Goal: Information Seeking & Learning: Learn about a topic

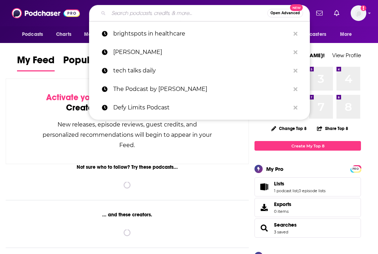
click at [195, 15] on input "Search podcasts, credits, & more..." at bounding box center [188, 12] width 159 height 11
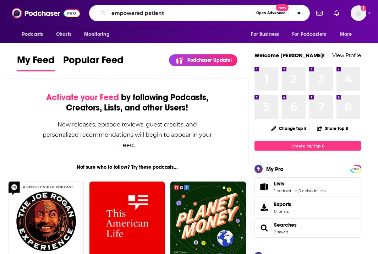
type input "empowered patient"
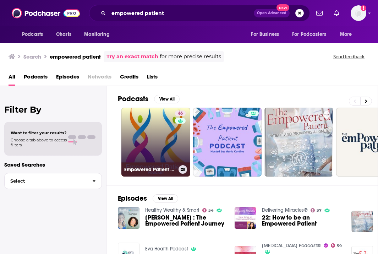
click at [162, 148] on link "46 Empowered Patient Podcast" at bounding box center [155, 142] width 69 height 69
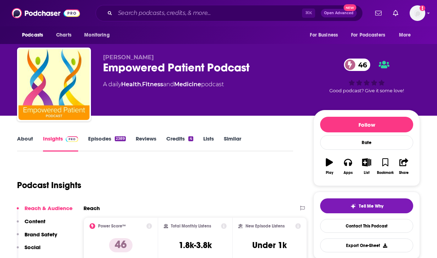
click at [105, 139] on link "Episodes 2389" at bounding box center [107, 143] width 38 height 16
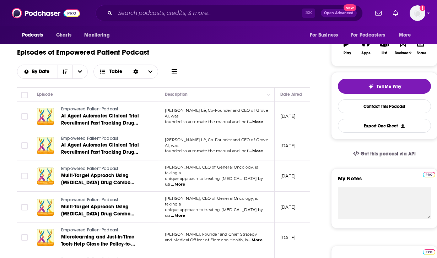
scroll to position [123, 0]
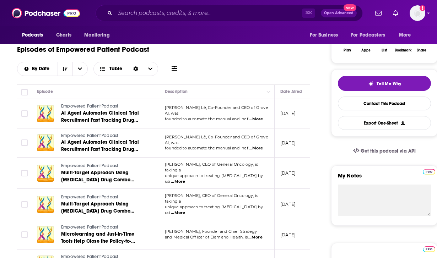
click at [262, 116] on span "...More" at bounding box center [256, 119] width 14 height 6
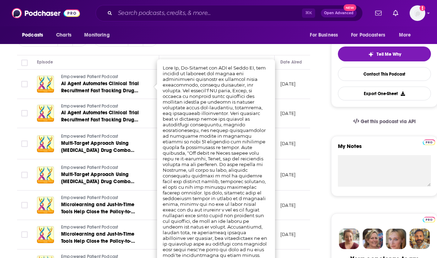
scroll to position [154, 0]
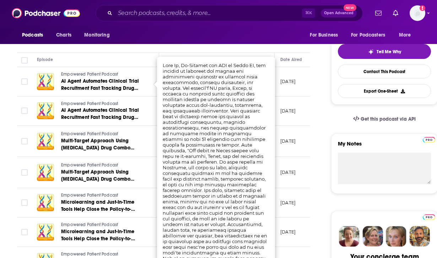
click at [294, 108] on p "[DATE]" at bounding box center [287, 111] width 15 height 6
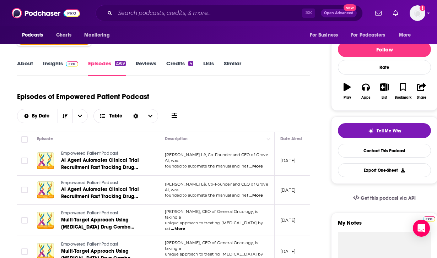
scroll to position [72, 0]
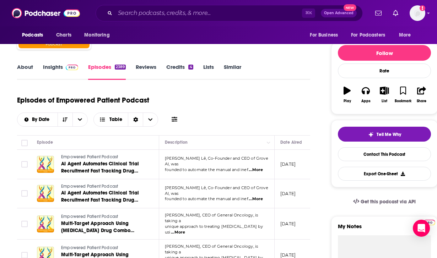
click at [27, 69] on link "About" at bounding box center [25, 72] width 16 height 16
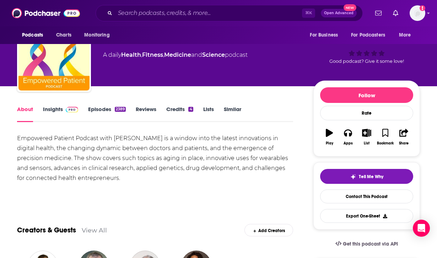
scroll to position [29, 0]
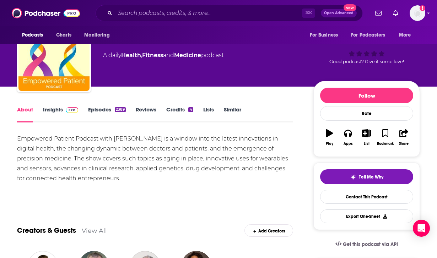
click at [108, 110] on link "Episodes 2389" at bounding box center [107, 114] width 38 height 16
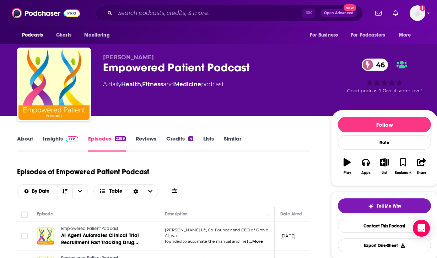
click at [57, 136] on link "Insights" at bounding box center [60, 143] width 35 height 16
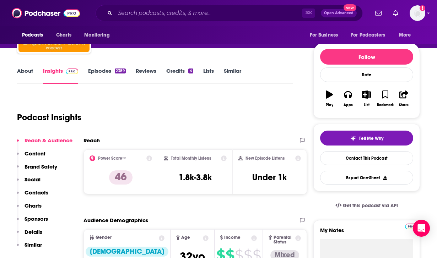
scroll to position [33, 0]
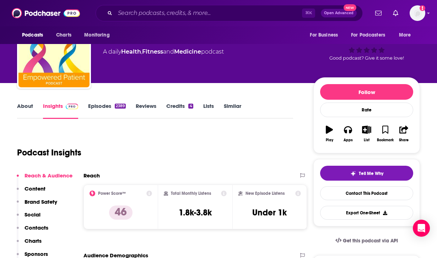
click at [112, 106] on link "Episodes 2389" at bounding box center [107, 111] width 38 height 16
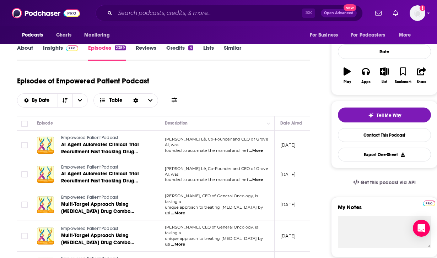
scroll to position [92, 0]
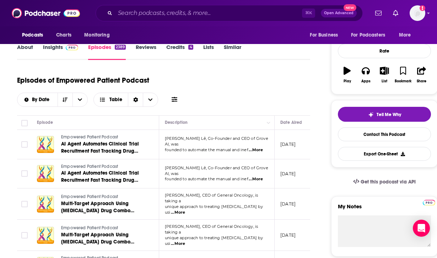
click at [259, 148] on span "...More" at bounding box center [256, 150] width 14 height 6
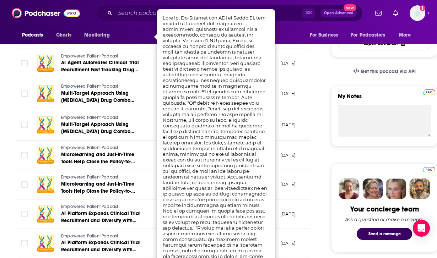
scroll to position [196, 0]
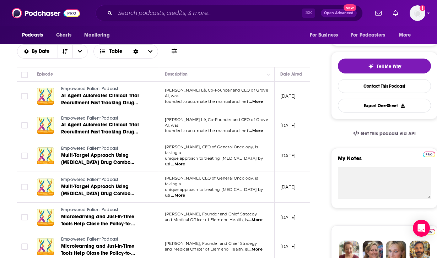
scroll to position [0, 0]
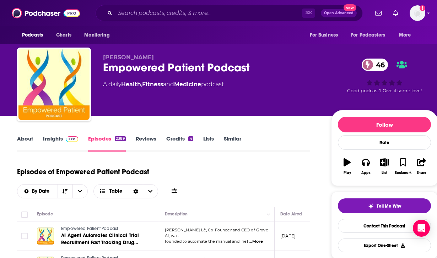
click at [21, 139] on link "About" at bounding box center [25, 143] width 16 height 16
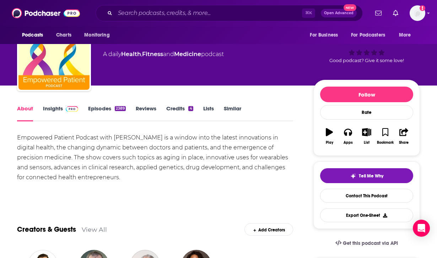
scroll to position [38, 0]
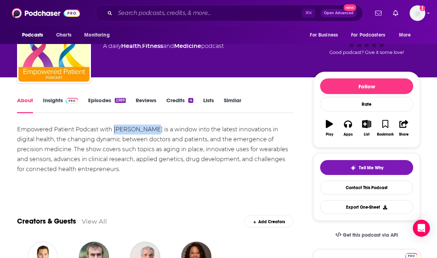
drag, startPoint x: 115, startPoint y: 128, endPoint x: 151, endPoint y: 129, distance: 35.9
click at [151, 129] on div "Empowered Patient Podcast with [PERSON_NAME] is a window into the latest innova…" at bounding box center [155, 150] width 276 height 50
copy div "[PERSON_NAME]"
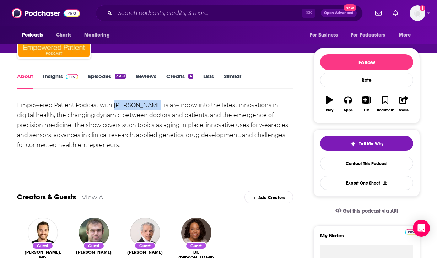
scroll to position [0, 0]
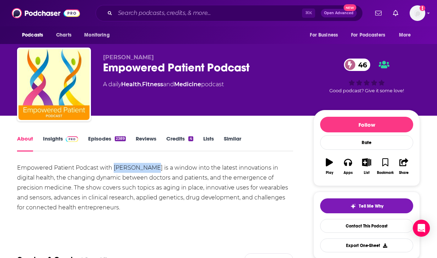
click at [66, 141] on img at bounding box center [72, 139] width 12 height 6
